Goal: Transaction & Acquisition: Download file/media

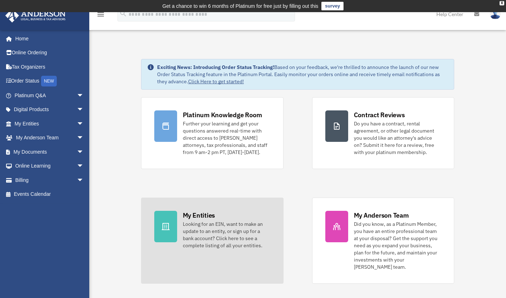
click at [214, 228] on div "Looking for an EIN, want to make an update to an entity, or sign up for a bank …" at bounding box center [226, 234] width 87 height 29
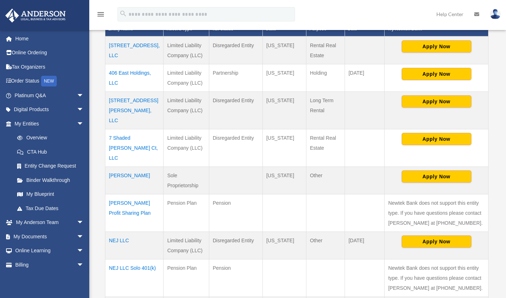
scroll to position [186, 0]
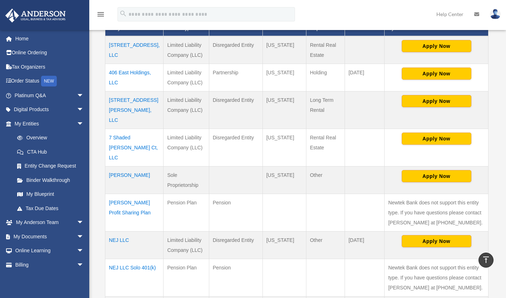
click at [128, 44] on td "[STREET_ADDRESS], LLC" at bounding box center [134, 50] width 58 height 28
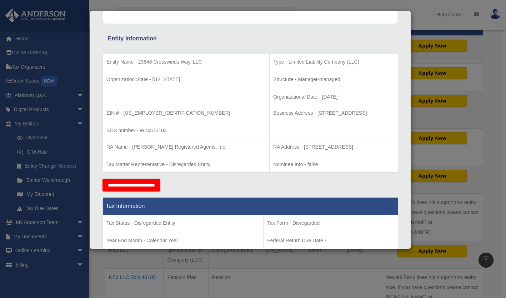
scroll to position [0, 0]
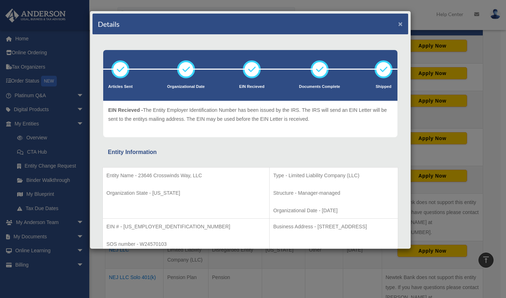
click at [398, 24] on button "×" at bounding box center [400, 23] width 5 height 7
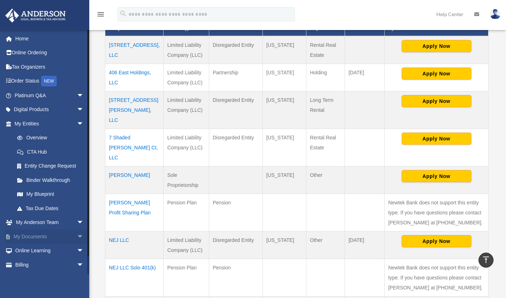
click at [39, 237] on link "My Documents arrow_drop_down" at bounding box center [50, 236] width 90 height 14
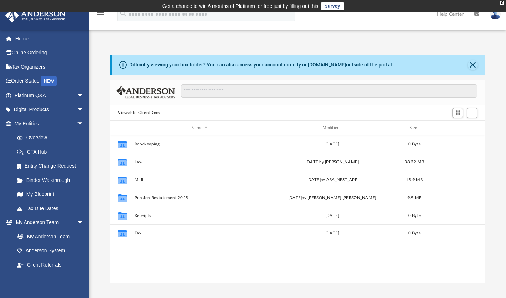
scroll to position [157, 369]
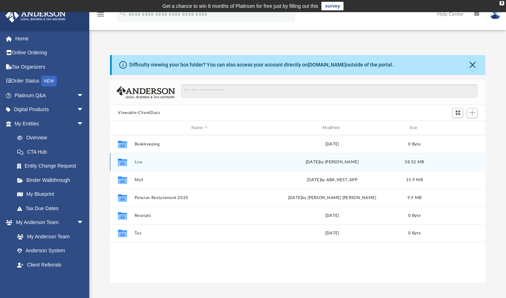
click at [298, 163] on div "[DATE] by [PERSON_NAME]" at bounding box center [331, 162] width 129 height 6
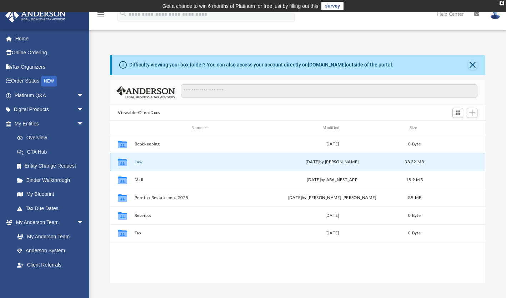
click at [142, 162] on button "Law" at bounding box center [198, 161] width 129 height 5
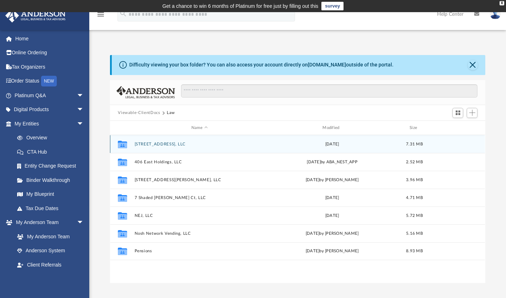
click at [168, 142] on button "23646 Crosswinds Way, LLC" at bounding box center [198, 144] width 129 height 5
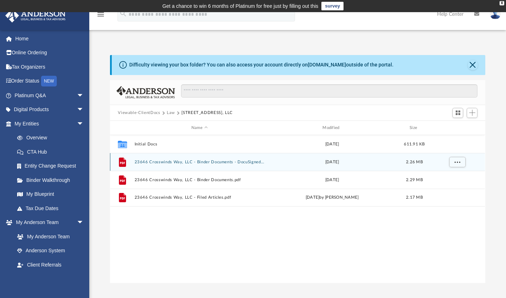
click at [188, 163] on button "23646 Crosswinds Way, LLC - Binder Documents - DocuSigned.pdf" at bounding box center [198, 161] width 129 height 5
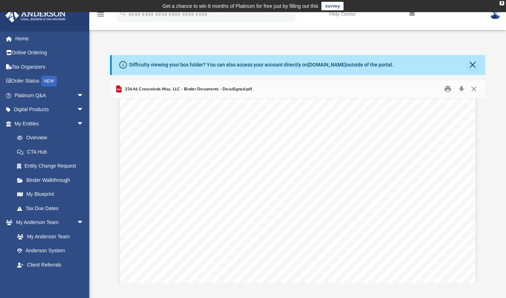
scroll to position [0, 0]
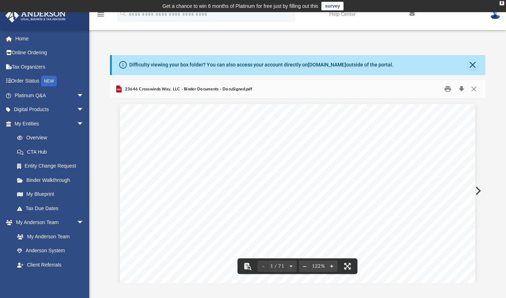
click at [461, 91] on button "Download" at bounding box center [460, 88] width 13 height 11
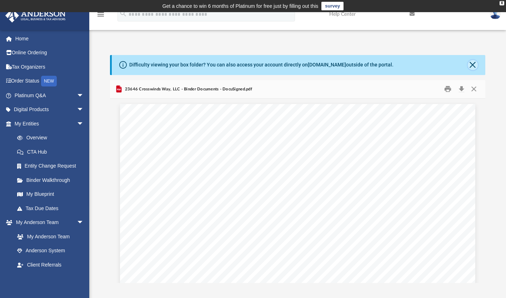
click at [472, 66] on button "Close" at bounding box center [472, 65] width 10 height 10
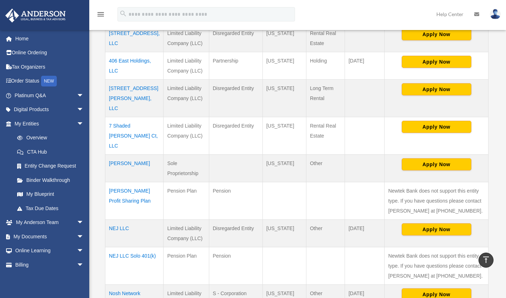
scroll to position [198, 0]
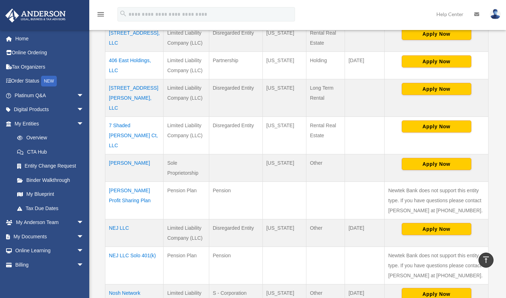
click at [134, 88] on td "[STREET_ADDRESS][PERSON_NAME], LLC" at bounding box center [134, 97] width 58 height 37
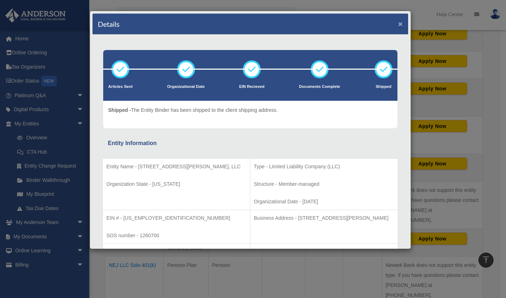
click at [398, 21] on button "×" at bounding box center [400, 23] width 5 height 7
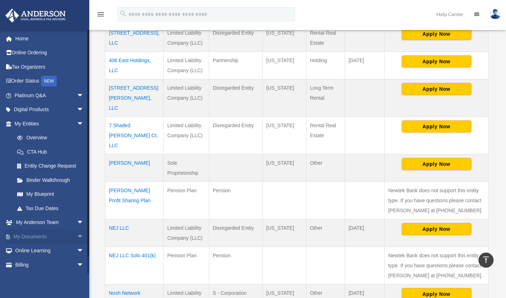
click at [36, 235] on link "My Documents arrow_drop_down" at bounding box center [50, 236] width 90 height 14
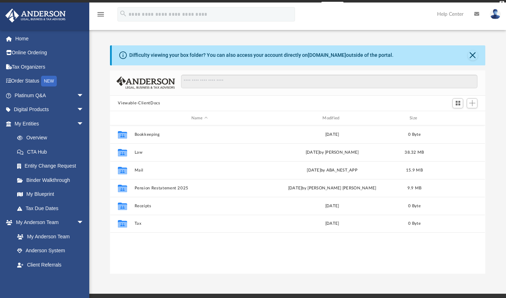
scroll to position [157, 369]
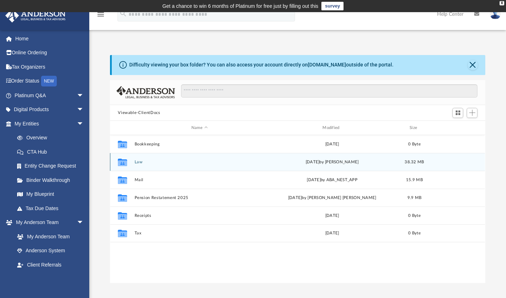
click at [136, 161] on button "Law" at bounding box center [198, 161] width 129 height 5
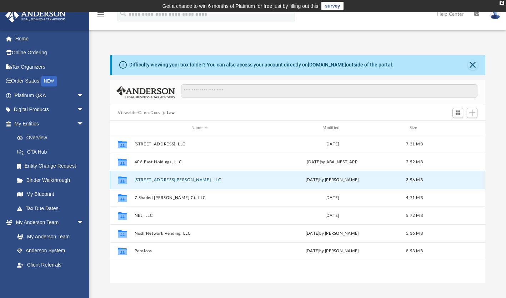
click at [145, 180] on button "[STREET_ADDRESS][PERSON_NAME], LLC" at bounding box center [198, 179] width 129 height 5
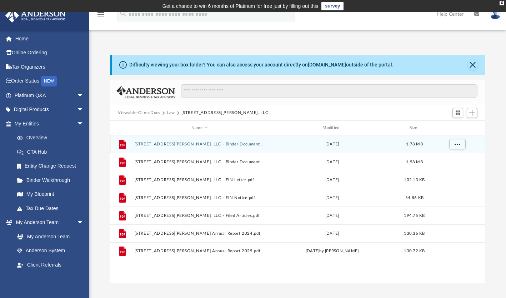
click at [195, 145] on button "445 Vining Court, LLC - Binder Documents - DocuSigned.pdf" at bounding box center [198, 144] width 129 height 5
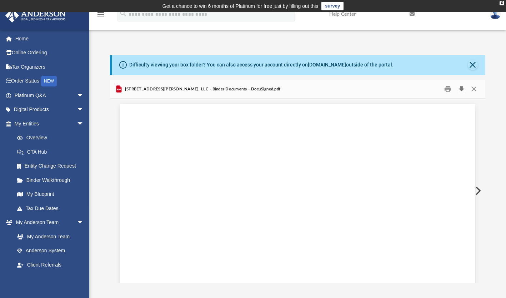
scroll to position [3290, 0]
click at [463, 91] on button "Download" at bounding box center [460, 88] width 13 height 11
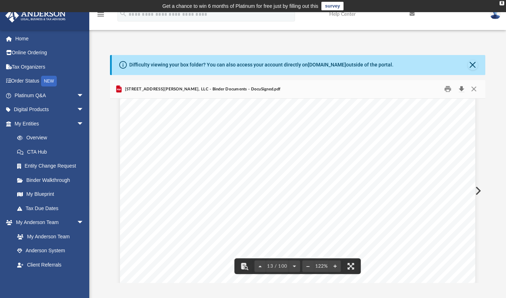
scroll to position [5698, 0]
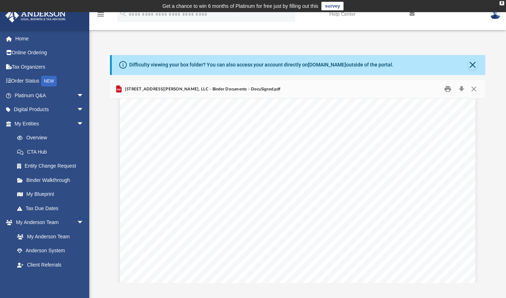
click at [321, 47] on div "Difficulty viewing your box folder? You can also access your account directly o…" at bounding box center [297, 161] width 416 height 243
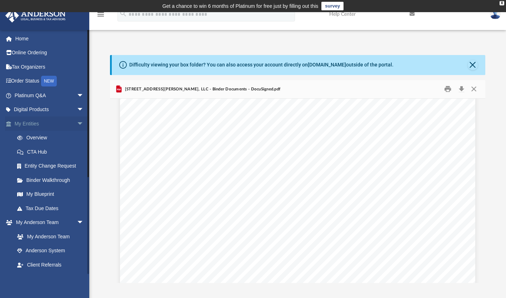
click at [77, 124] on span "arrow_drop_down" at bounding box center [84, 123] width 14 height 15
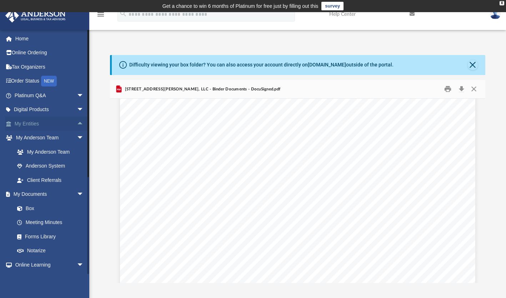
click at [77, 124] on span "arrow_drop_up" at bounding box center [84, 123] width 14 height 15
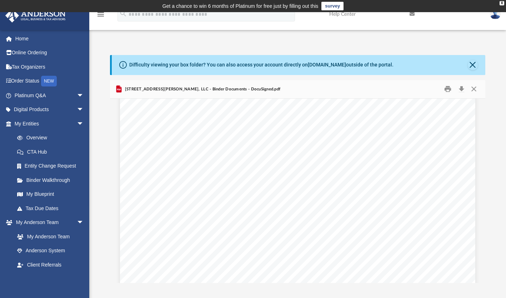
scroll to position [2896, 0]
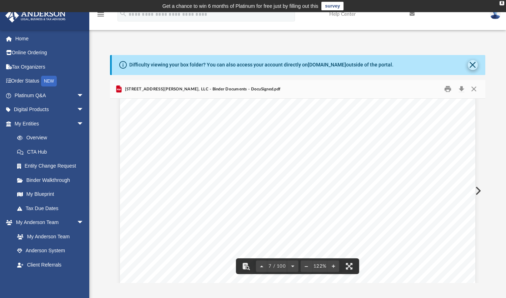
click at [476, 61] on div "Difficulty viewing your box folder? You can also access your account directly o…" at bounding box center [298, 65] width 373 height 20
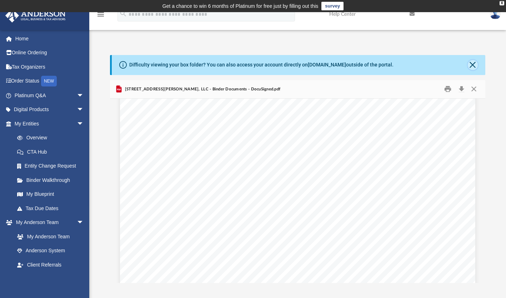
click at [472, 65] on button "Close" at bounding box center [472, 65] width 10 height 10
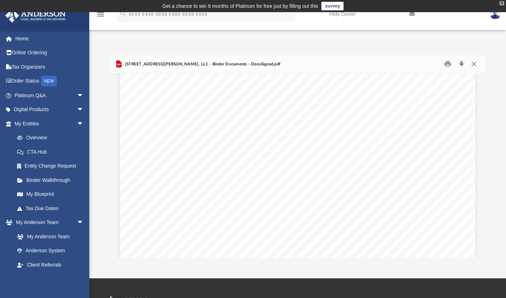
click at [501, 2] on div "X" at bounding box center [501, 3] width 5 height 4
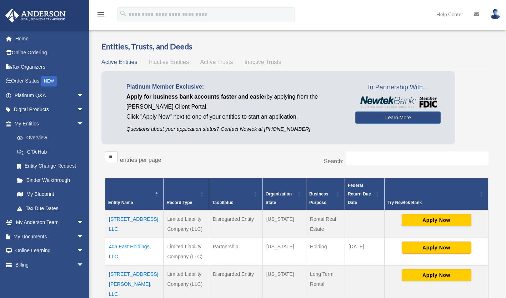
scroll to position [198, 0]
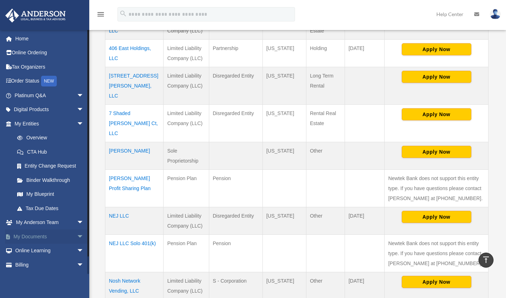
click at [77, 237] on span "arrow_drop_down" at bounding box center [84, 236] width 14 height 15
click at [46, 234] on link "My Documents arrow_drop_up" at bounding box center [50, 236] width 90 height 14
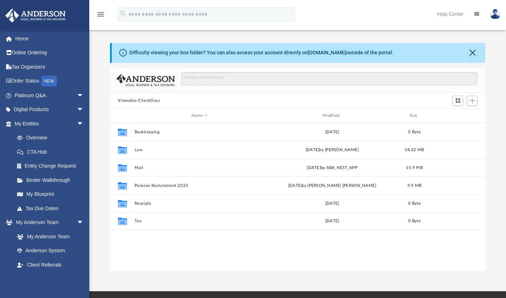
scroll to position [157, 369]
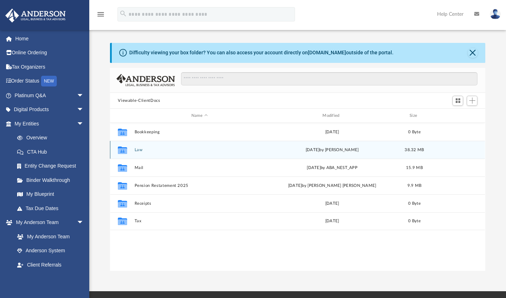
click at [143, 148] on button "Law" at bounding box center [198, 149] width 129 height 5
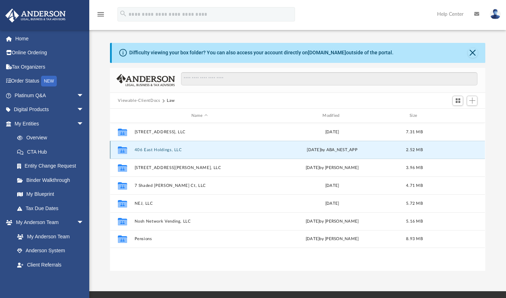
click at [148, 148] on button "406 East Holdings, LLC" at bounding box center [198, 149] width 129 height 5
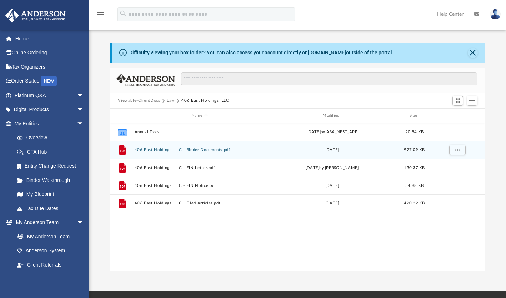
click at [157, 149] on button "406 East Holdings, LLC - Binder Documents.pdf" at bounding box center [198, 149] width 129 height 5
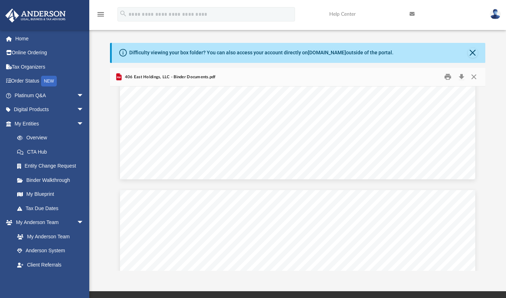
scroll to position [5552, 0]
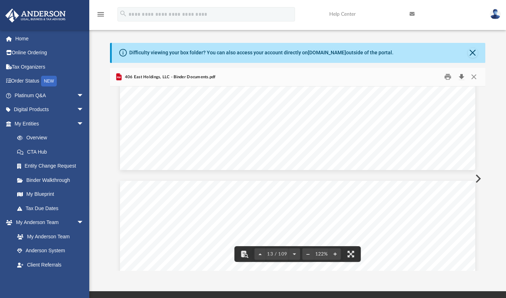
click at [461, 78] on button "Download" at bounding box center [460, 76] width 13 height 11
click at [106, 166] on div "Difficulty viewing your box folder? You can also access your account directly o…" at bounding box center [297, 157] width 416 height 228
